Goal: Task Accomplishment & Management: Use online tool/utility

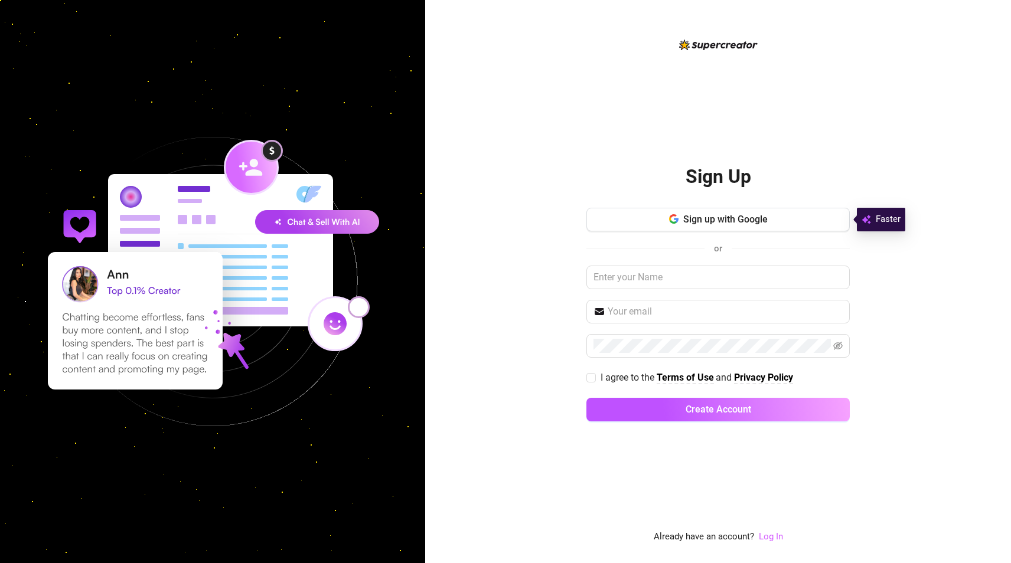
click at [770, 532] on link "Log In" at bounding box center [771, 536] width 24 height 11
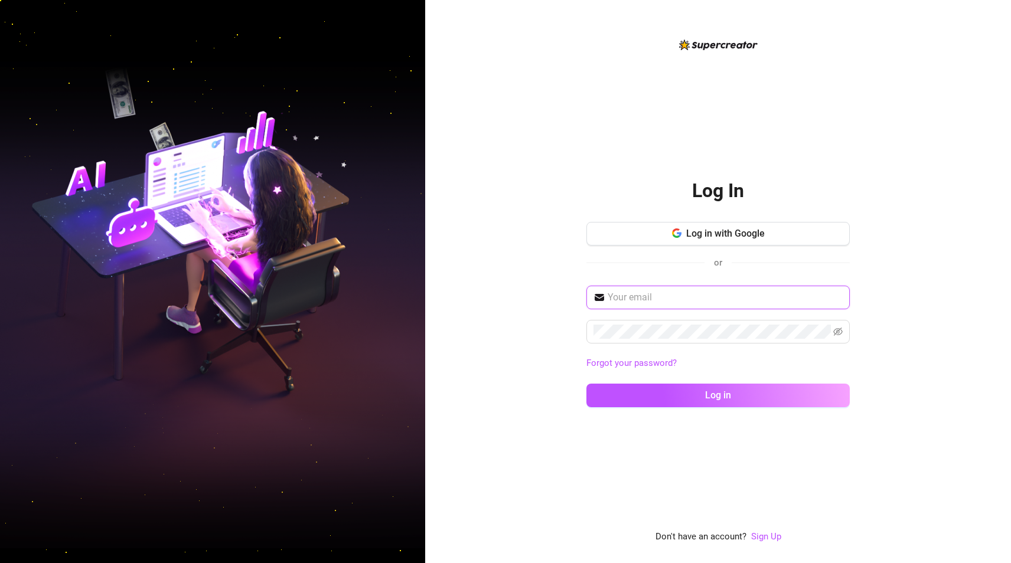
click at [652, 300] on input "text" at bounding box center [724, 297] width 235 height 14
click at [731, 236] on span "Log in with Google" at bounding box center [725, 233] width 79 height 11
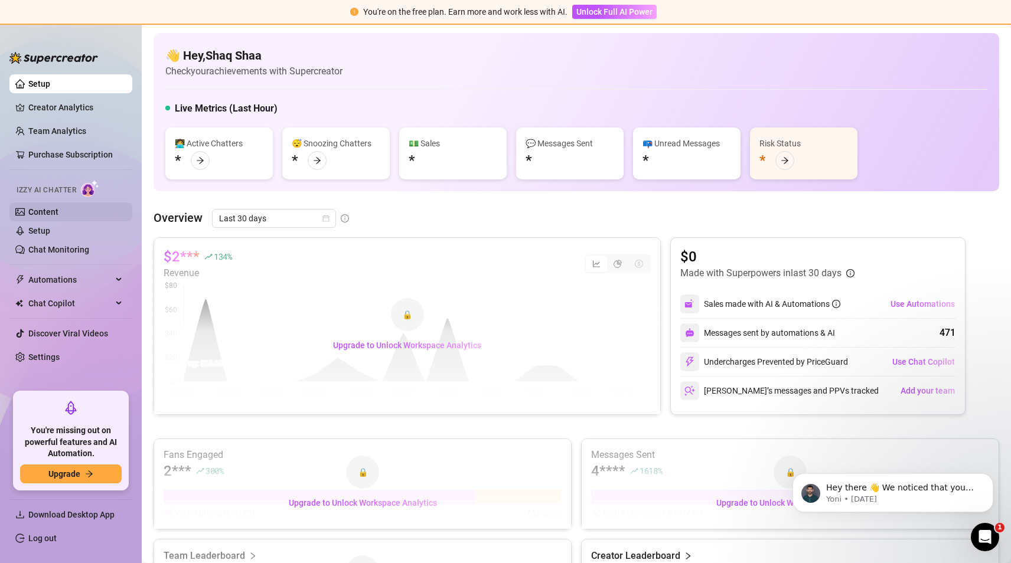
click at [58, 208] on link "Content" at bounding box center [43, 211] width 30 height 9
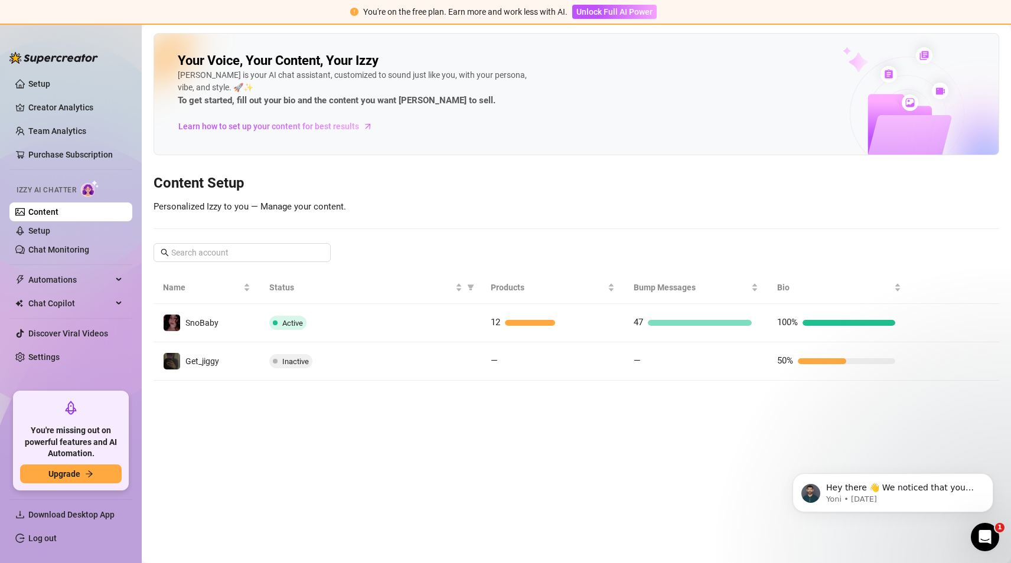
click at [522, 319] on div "12" at bounding box center [550, 323] width 118 height 14
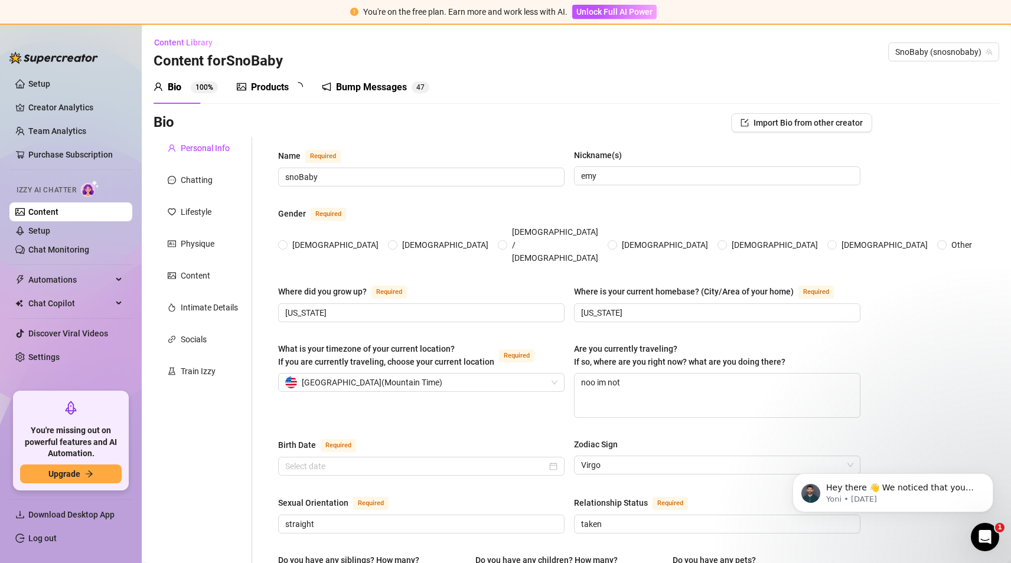
radio input "true"
type input "September 7th, 2006"
click at [267, 89] on div "Products" at bounding box center [270, 87] width 38 height 14
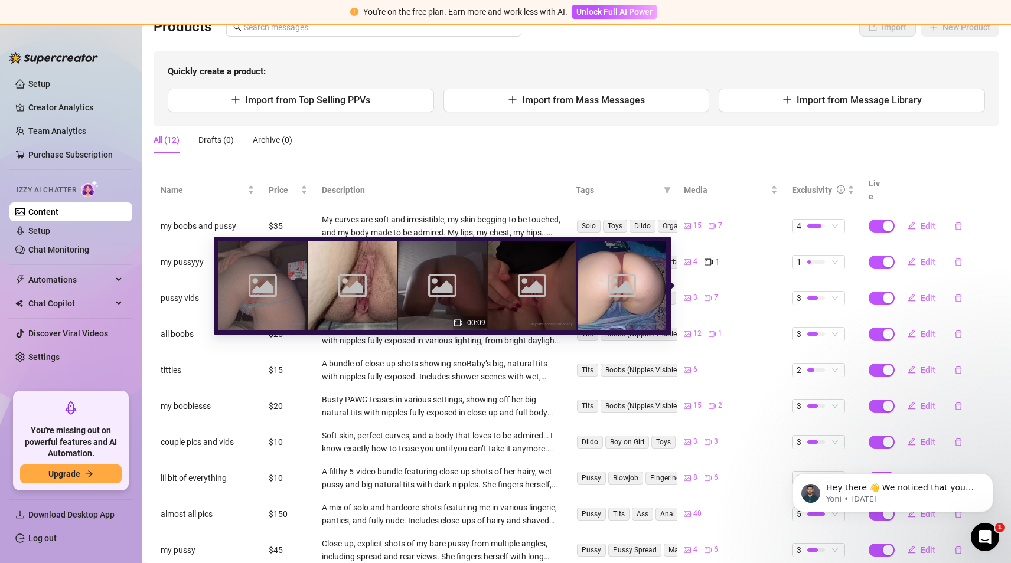
scroll to position [156, 0]
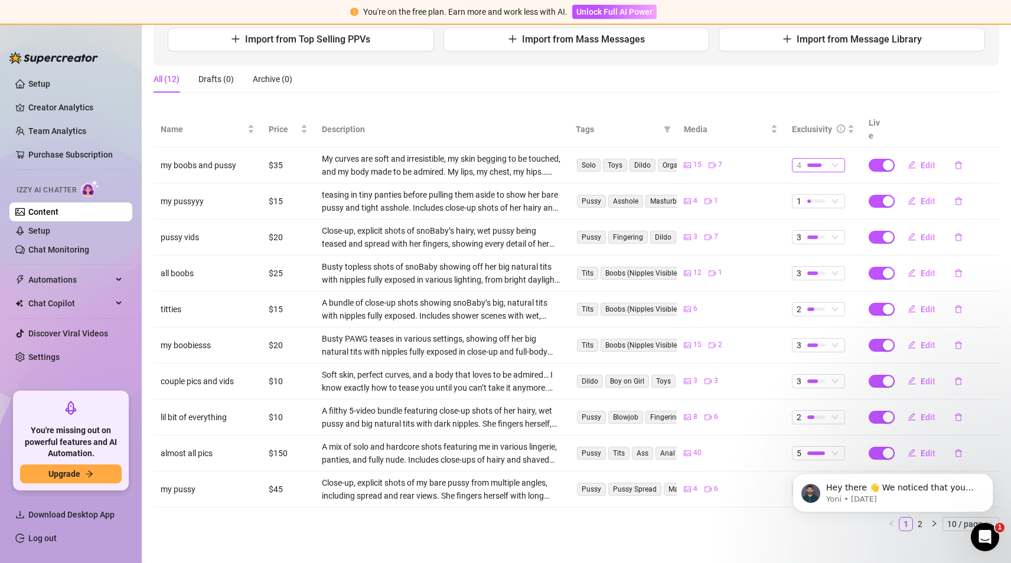
click at [813, 164] on div at bounding box center [814, 166] width 14 height 4
click at [835, 171] on span "1 - Least Exclusive" at bounding box center [832, 173] width 77 height 13
click at [811, 231] on div at bounding box center [816, 236] width 18 height 11
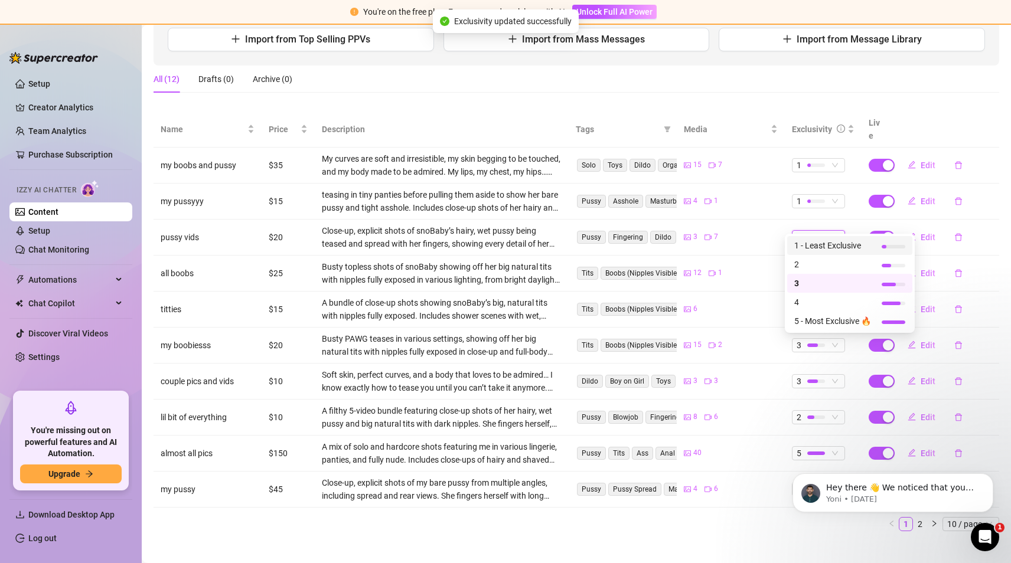
click at [827, 240] on span "1 - Least Exclusive" at bounding box center [832, 245] width 77 height 13
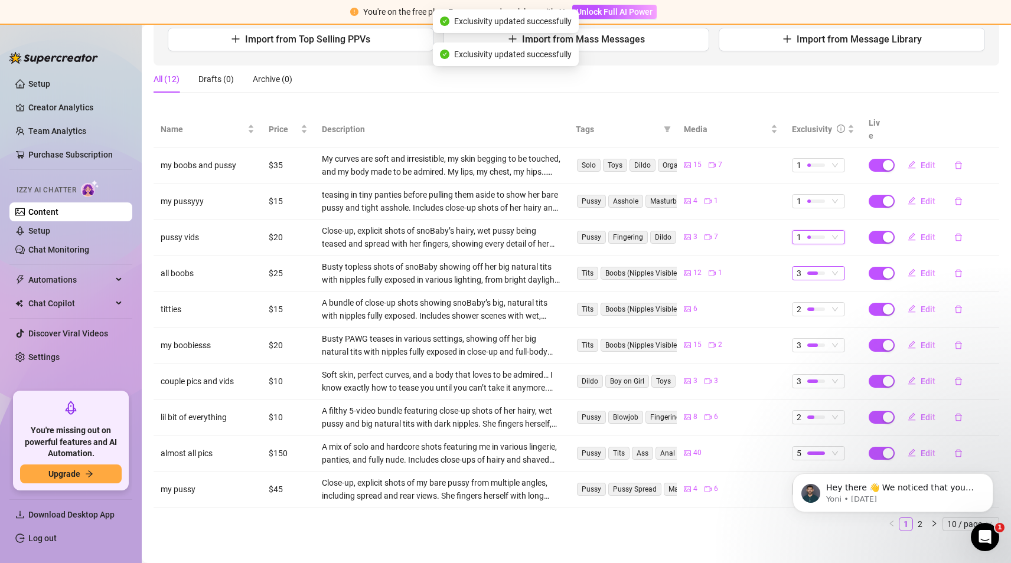
click at [810, 267] on div "3" at bounding box center [811, 273] width 31 height 13
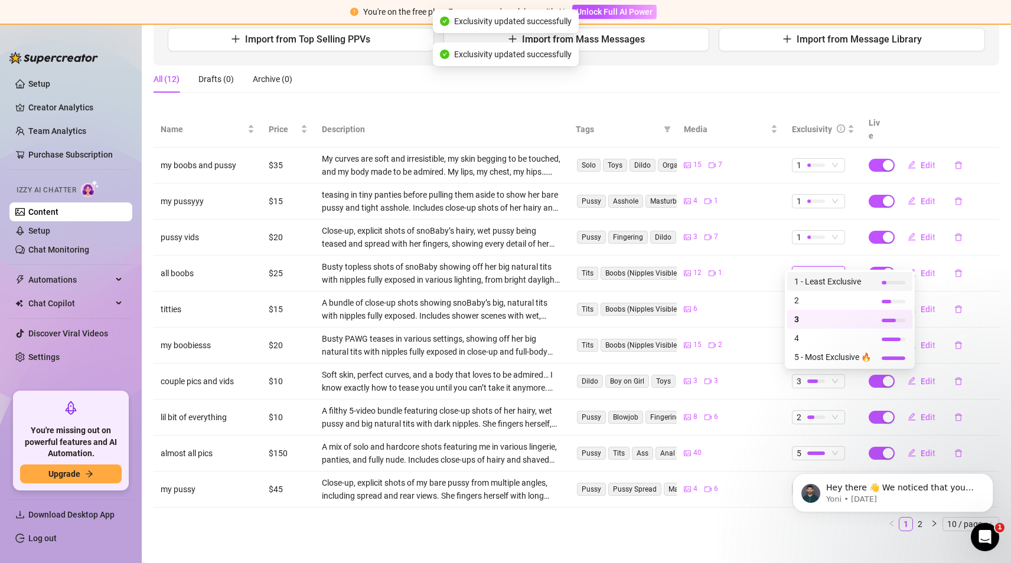
click at [826, 278] on span "1 - Least Exclusive" at bounding box center [832, 281] width 77 height 13
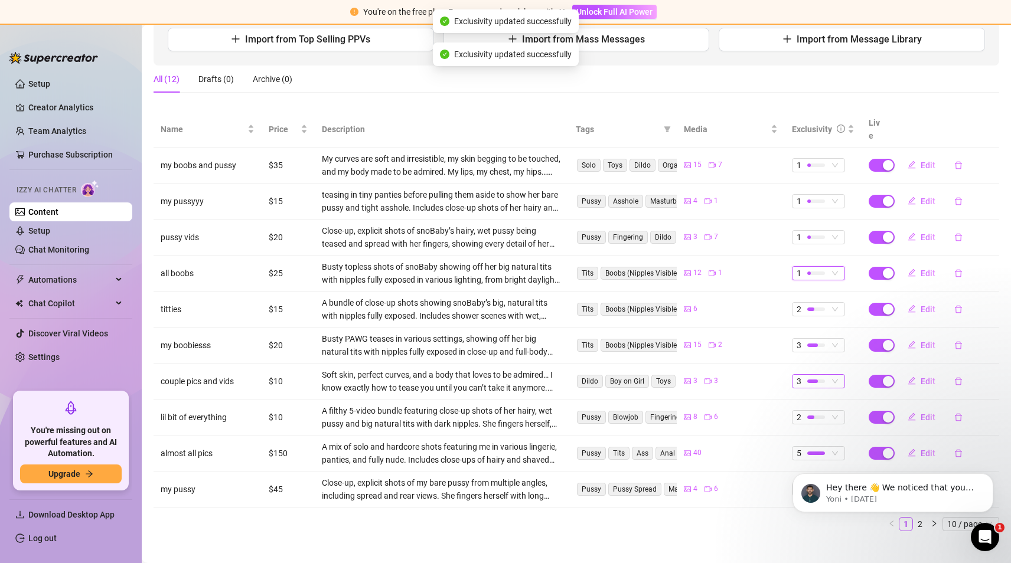
click at [813, 380] on div at bounding box center [816, 382] width 18 height 4
click at [822, 391] on span "1 - Least Exclusive" at bounding box center [832, 389] width 77 height 13
click at [810, 303] on div at bounding box center [816, 308] width 18 height 11
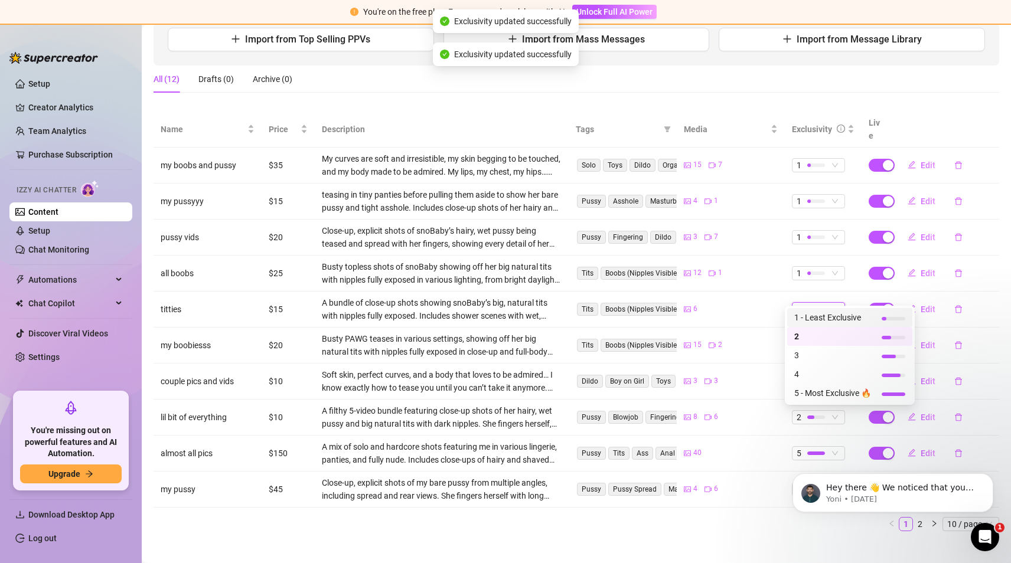
click at [825, 322] on span "1 - Least Exclusive" at bounding box center [832, 317] width 77 height 13
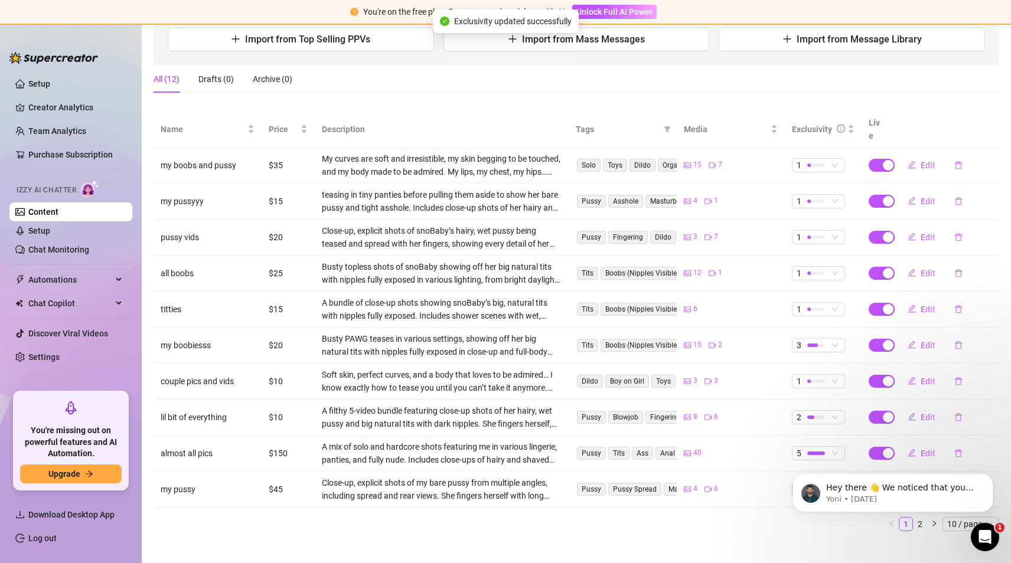
click at [560, 501] on div "Name Price Description Tags Media Exclusivity Live my boobs and pussy $35 My cu…" at bounding box center [575, 322] width 845 height 420
click at [904, 515] on body "Hey there 👋 We noticed that you have a few Bump Messages with media but no pric…" at bounding box center [892, 489] width 227 height 73
click at [904, 513] on body "Hey there 👋 We noticed that you have a few Bump Messages with media but no pric…" at bounding box center [892, 489] width 227 height 73
click at [989, 476] on icon "Dismiss notification" at bounding box center [989, 476] width 6 height 6
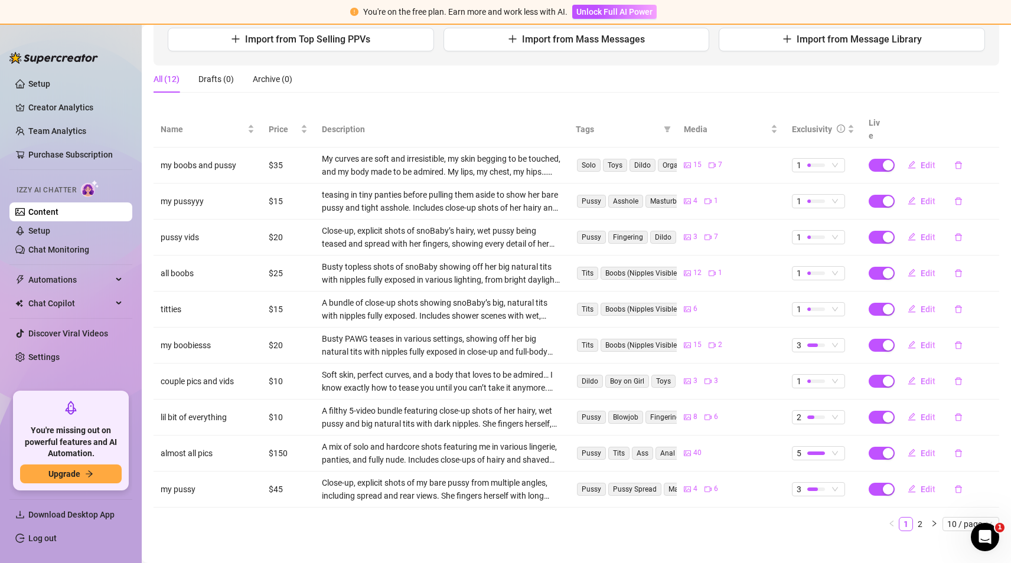
click at [913, 518] on link "2" at bounding box center [919, 524] width 13 height 13
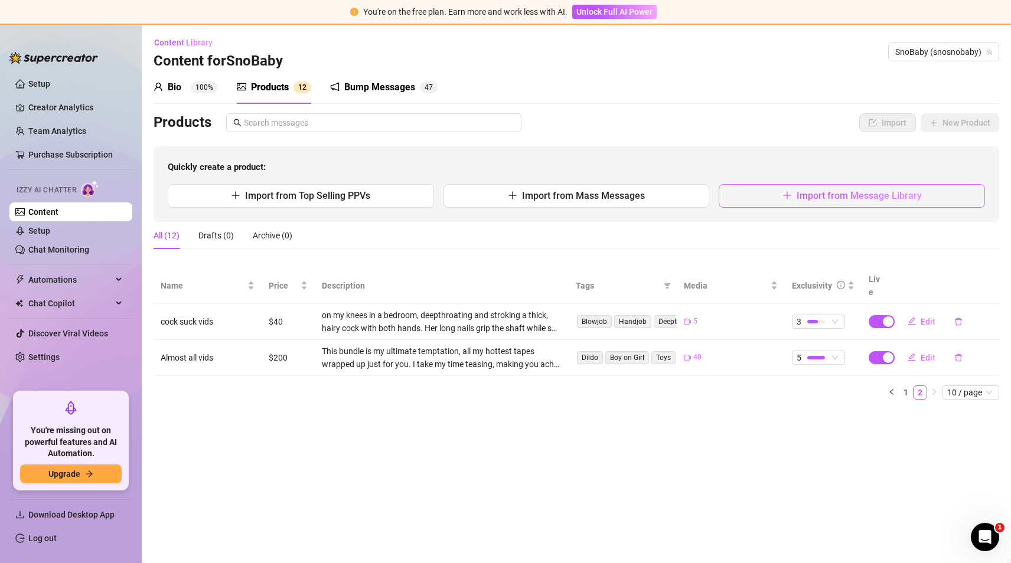
click at [839, 200] on span "Import from Message Library" at bounding box center [858, 195] width 125 height 11
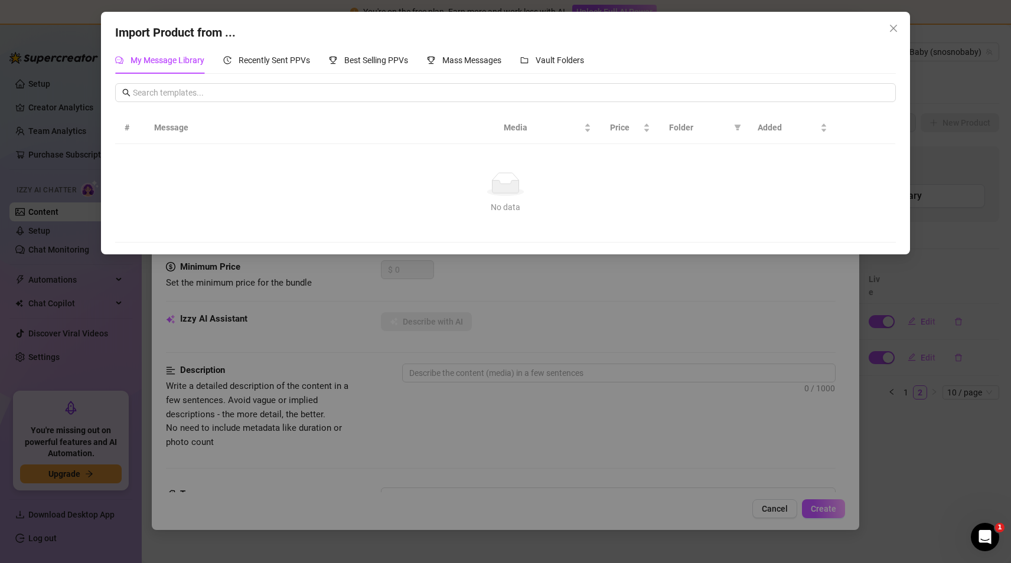
click at [957, 197] on div "Import Product from ... My Message Library Recently Sent PPVs Best Selling PPVs…" at bounding box center [505, 281] width 1011 height 563
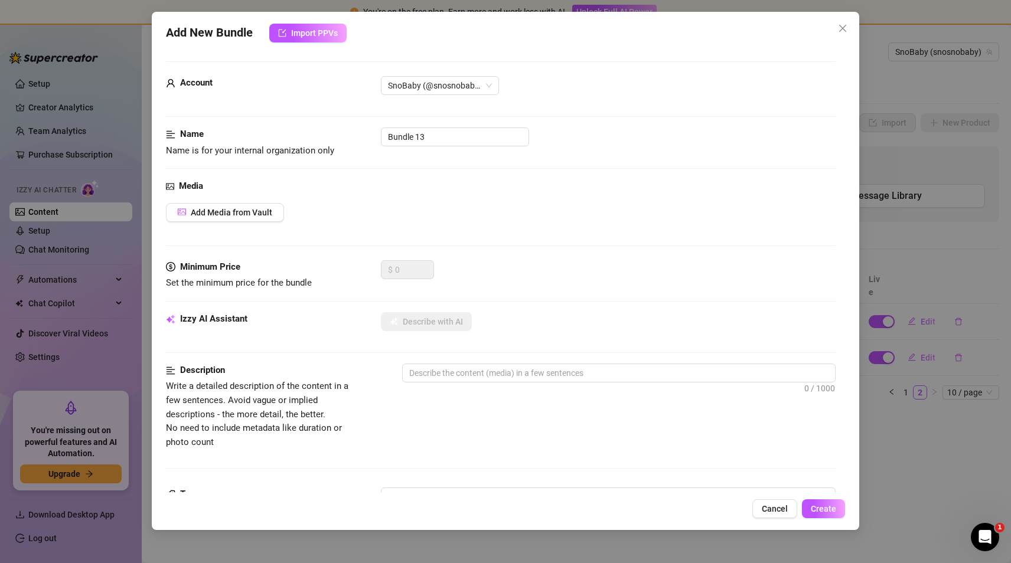
click at [943, 187] on div "Add New Bundle Import PPVs Account SnoBaby (@snosnobaby) Name Name is for your …" at bounding box center [505, 281] width 1011 height 563
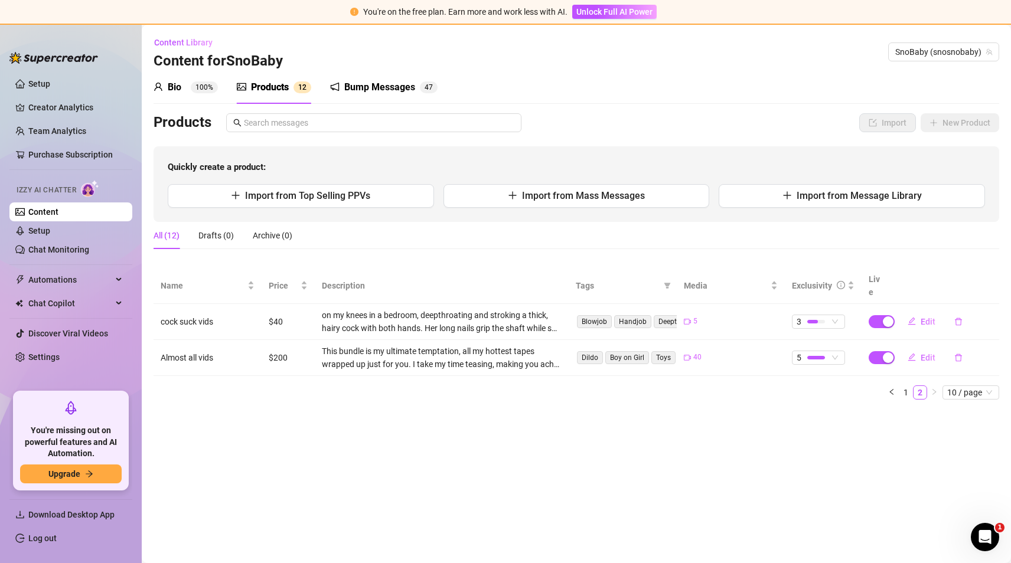
click at [655, 181] on div "Quickly create a product: Import from Top Selling PPVs Import from Mass Message…" at bounding box center [575, 184] width 845 height 76
click at [633, 203] on button "Import from Mass Messages" at bounding box center [576, 196] width 266 height 24
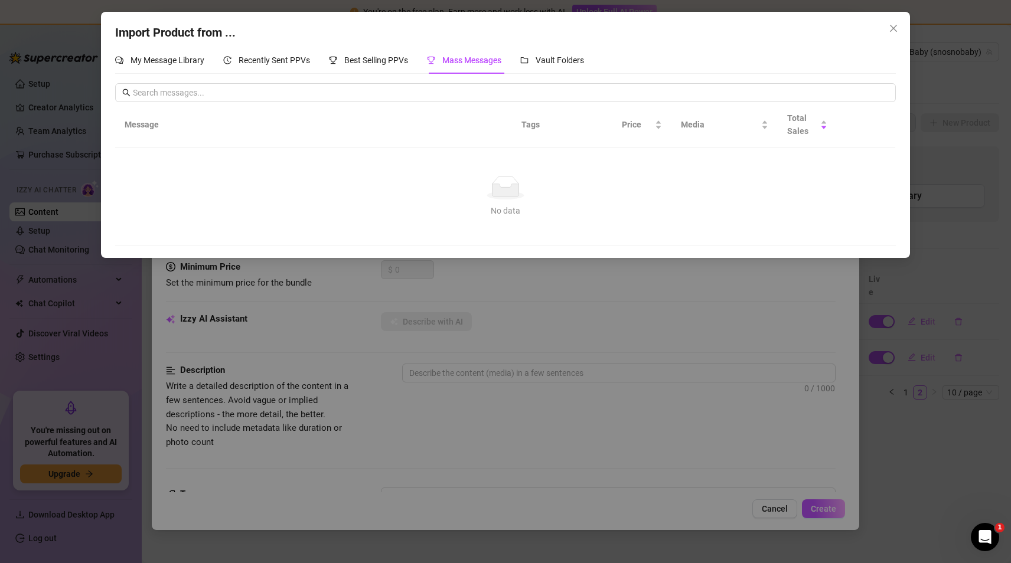
click at [930, 283] on div "Import Product from ... My Message Library Recently Sent PPVs Best Selling PPVs…" at bounding box center [505, 281] width 1011 height 563
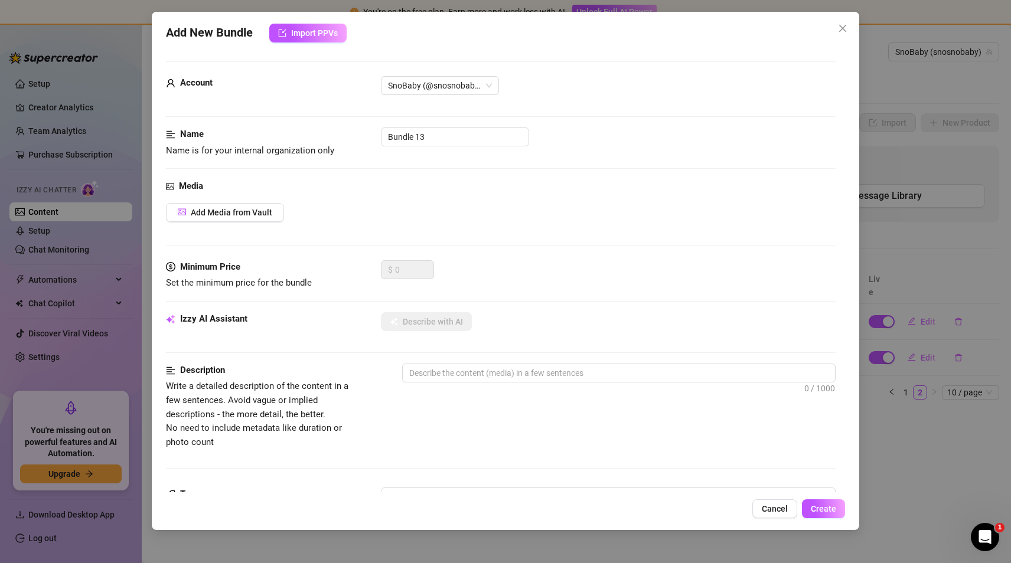
click at [914, 299] on div "Add New Bundle Import PPVs Account SnoBaby (@snosnobaby) Name Name is for your …" at bounding box center [505, 281] width 1011 height 563
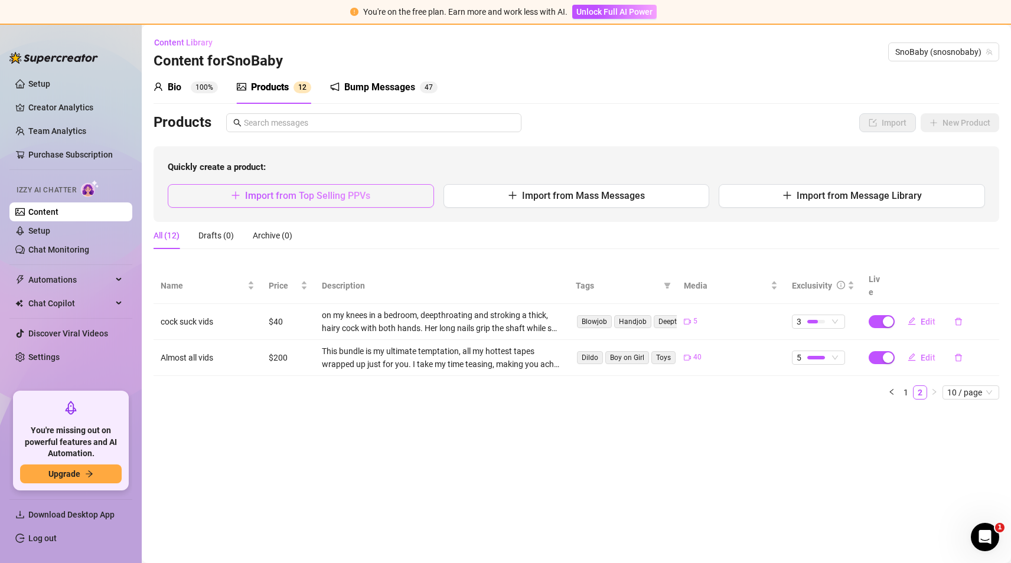
click at [386, 198] on button "Import from Top Selling PPVs" at bounding box center [301, 196] width 266 height 24
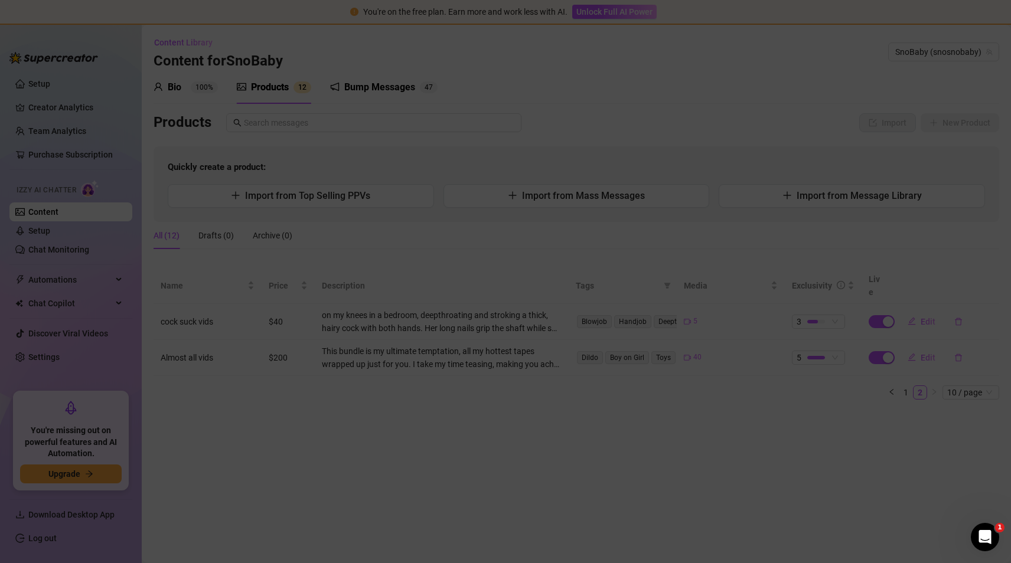
type textarea "Type your message here..."
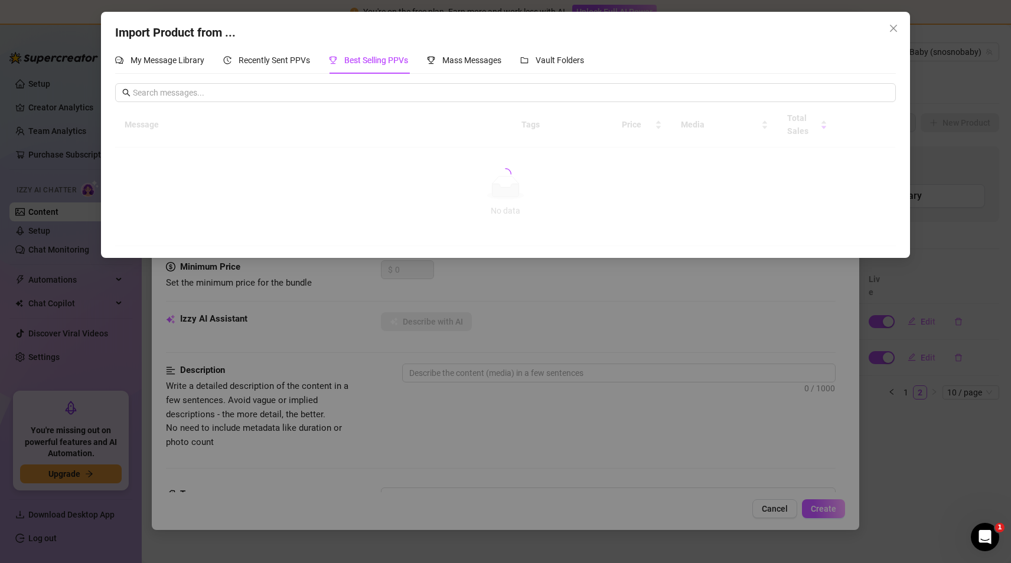
click at [79, 375] on div "Import Product from ... My Message Library Recently Sent PPVs Best Selling PPVs…" at bounding box center [505, 281] width 1011 height 563
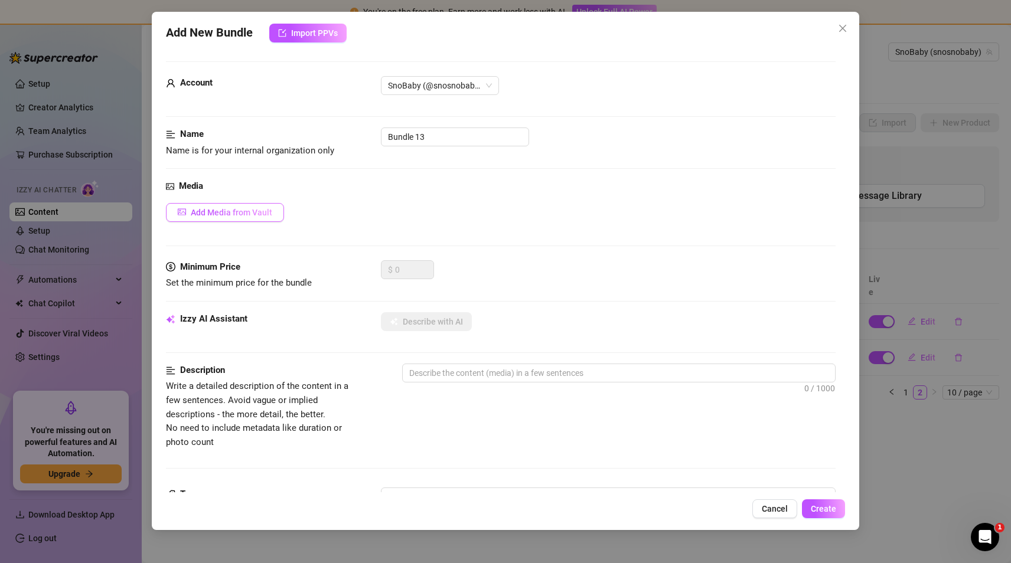
click at [227, 215] on span "Add Media from Vault" at bounding box center [231, 212] width 81 height 9
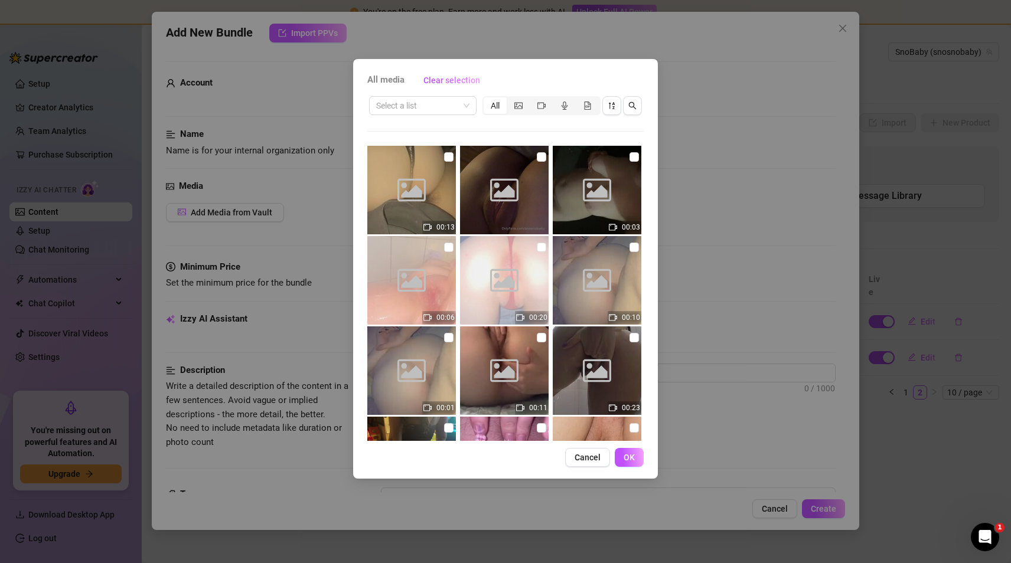
click at [840, 166] on div "All media Clear selection Select a list All Image placeholder 00:13 Image place…" at bounding box center [505, 281] width 1011 height 563
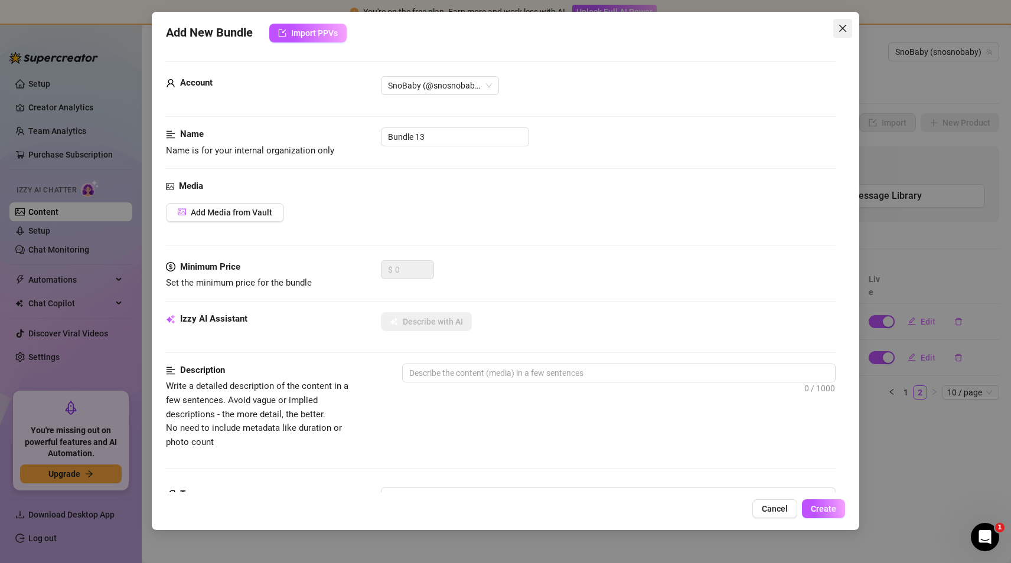
click at [839, 25] on icon "close" at bounding box center [842, 28] width 7 height 7
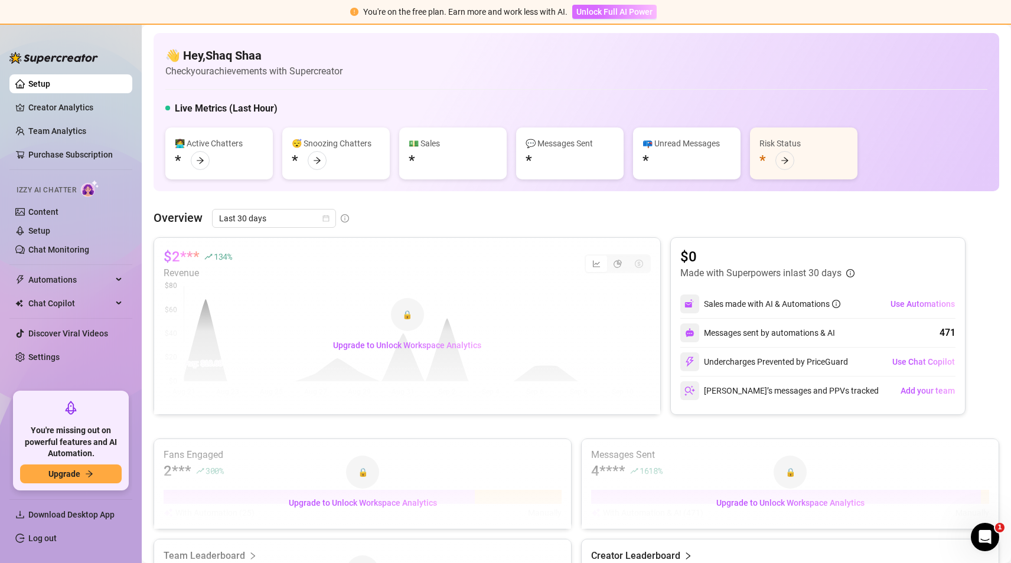
click at [593, 12] on span "Unlock Full AI Power" at bounding box center [614, 11] width 76 height 9
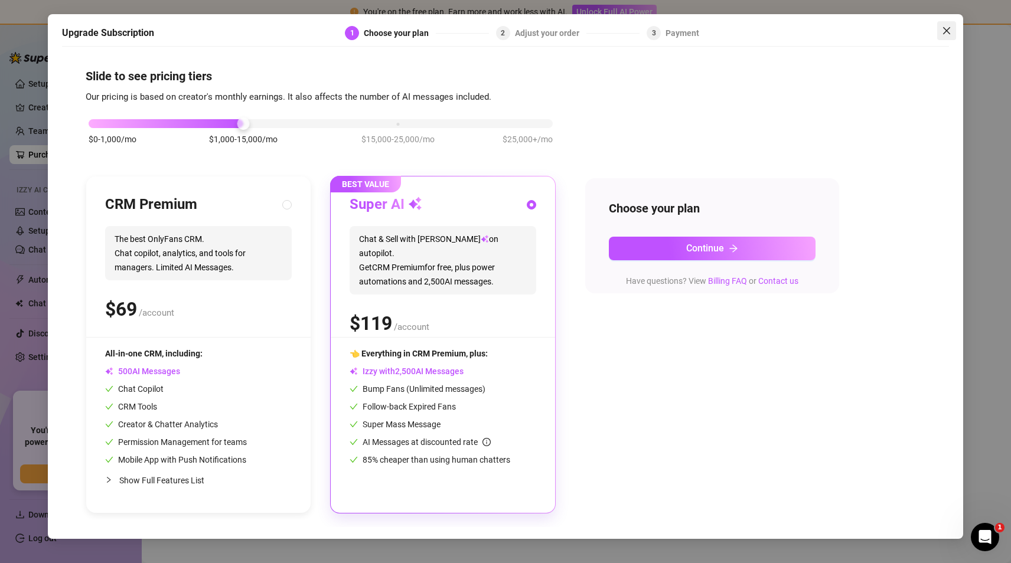
click at [947, 31] on icon "close" at bounding box center [946, 30] width 7 height 7
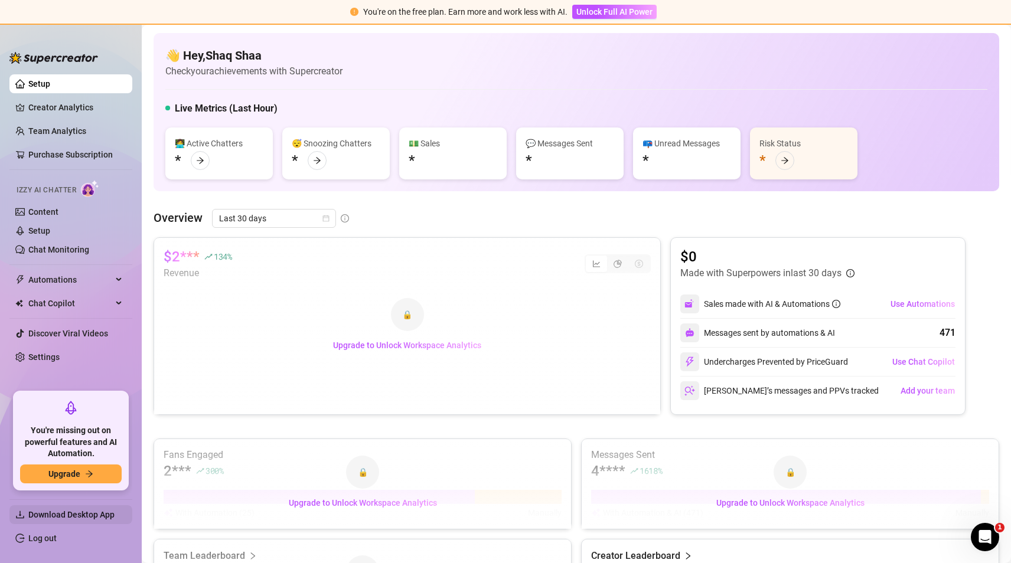
click at [58, 517] on span "Download Desktop App" at bounding box center [71, 514] width 86 height 9
